Goal: Find contact information: Find contact information

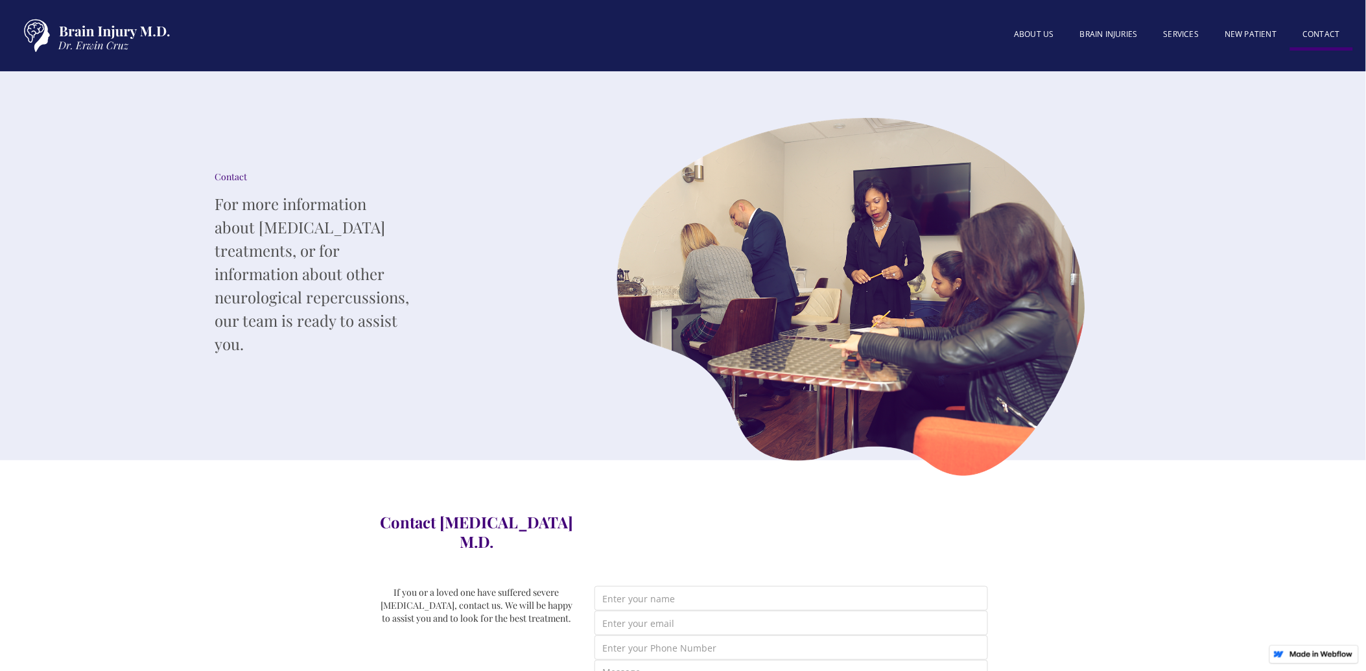
click at [1334, 37] on link "Contact" at bounding box center [1321, 35] width 63 height 29
click at [1020, 36] on link "About US" at bounding box center [1034, 35] width 66 height 28
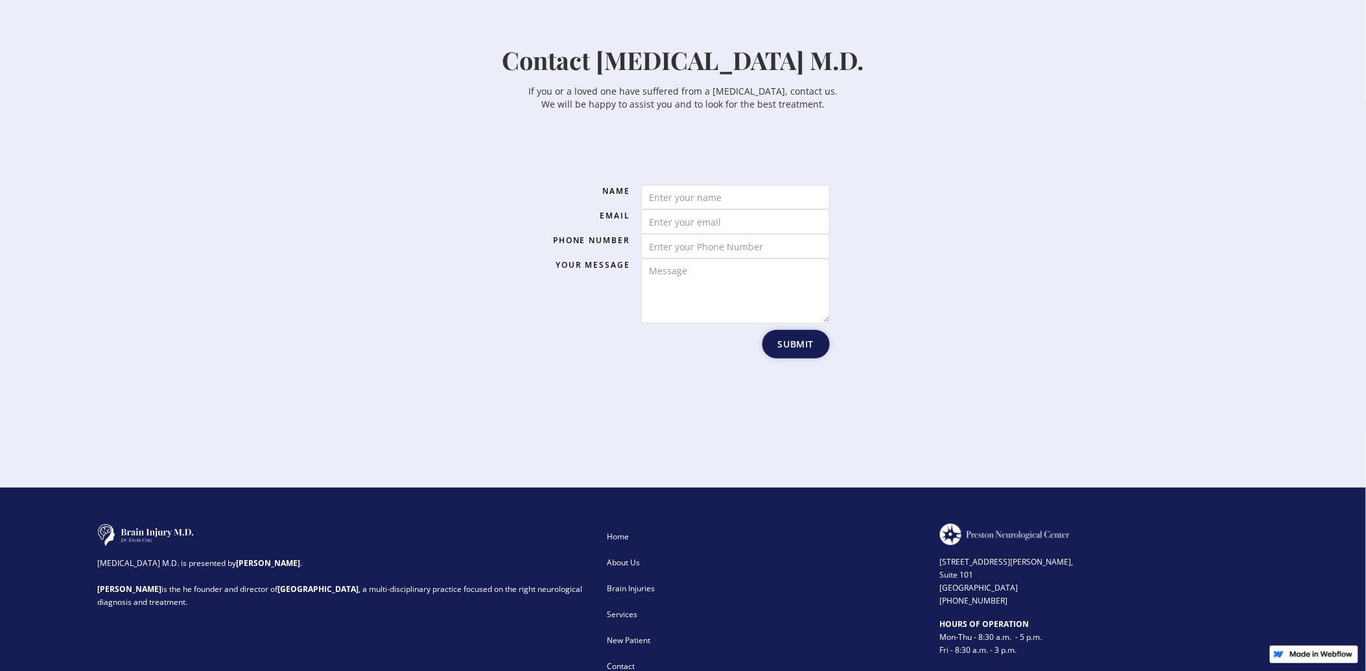
scroll to position [1938, 0]
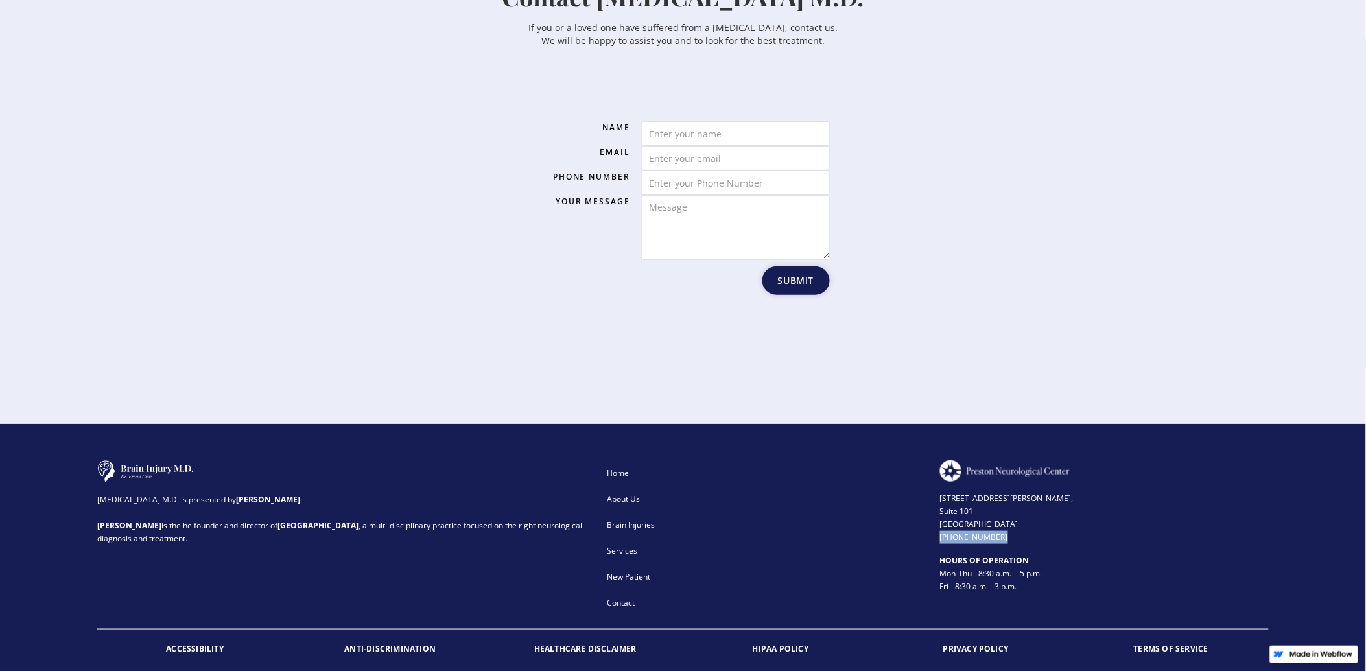
drag, startPoint x: 938, startPoint y: 506, endPoint x: 1001, endPoint y: 502, distance: 63.6
click at [1001, 502] on div "Brain Injury M.D. is presented by Dr. Erwin Cruz . Dr. Cruz is the he founder a…" at bounding box center [682, 538] width 1171 height 156
drag, startPoint x: 1001, startPoint y: 502, endPoint x: 995, endPoint y: 500, distance: 6.8
copy div "[PHONE_NUMBER]"
